Goal: Task Accomplishment & Management: Manage account settings

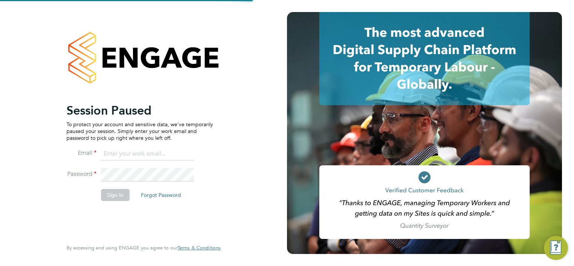
type input "[PERSON_NAME][EMAIL_ADDRESS][PERSON_NAME][DOMAIN_NAME]"
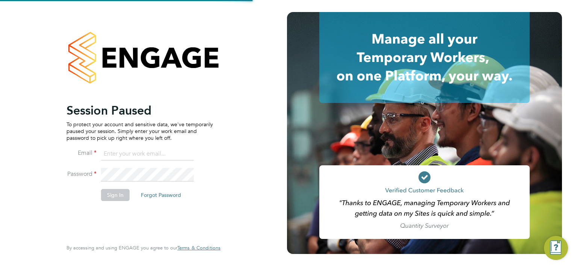
type input "[PERSON_NAME][EMAIL_ADDRESS][PERSON_NAME][DOMAIN_NAME]"
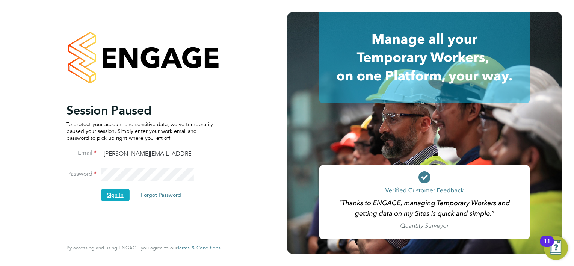
click at [113, 194] on button "Sign In" at bounding box center [115, 195] width 29 height 12
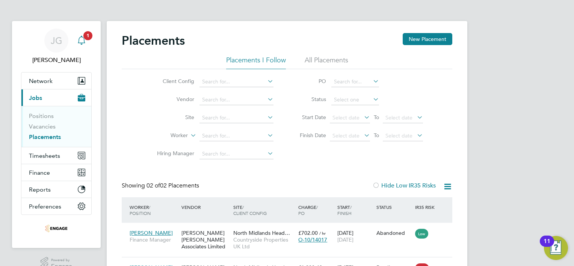
click at [84, 45] on svg-icon "Main navigation" at bounding box center [81, 40] width 9 height 9
